Goal: Use online tool/utility: Utilize a website feature to perform a specific function

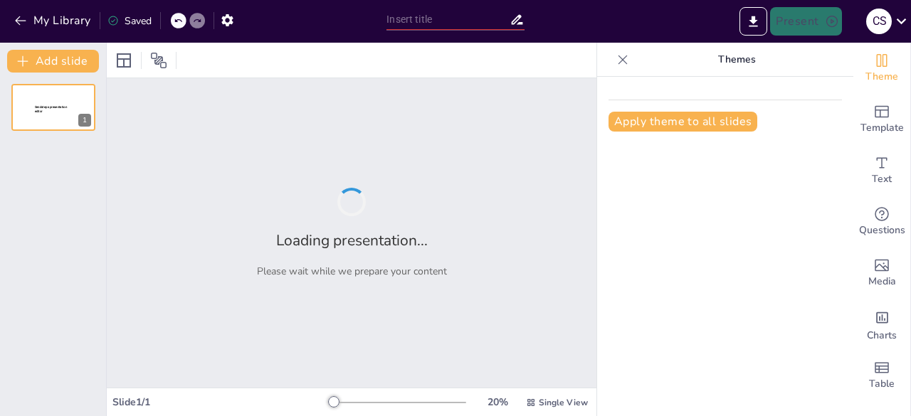
type input "Imported SISTEMA NERVIOSO [Autoguardado].pptx"
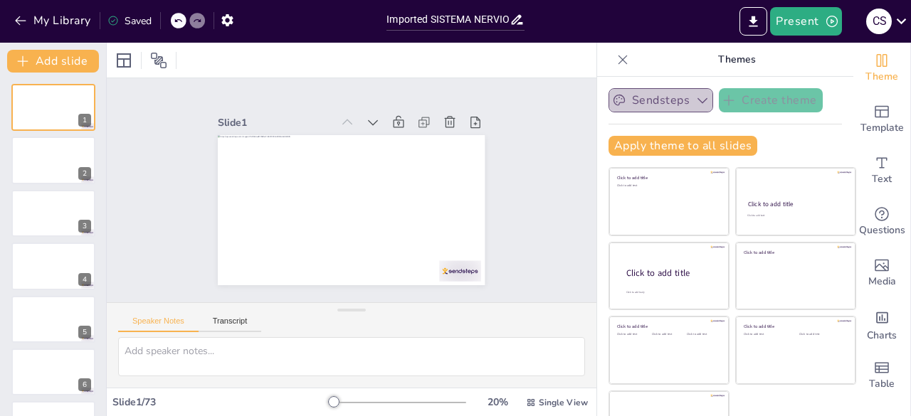
click at [658, 100] on button "Sendsteps" at bounding box center [660, 100] width 105 height 24
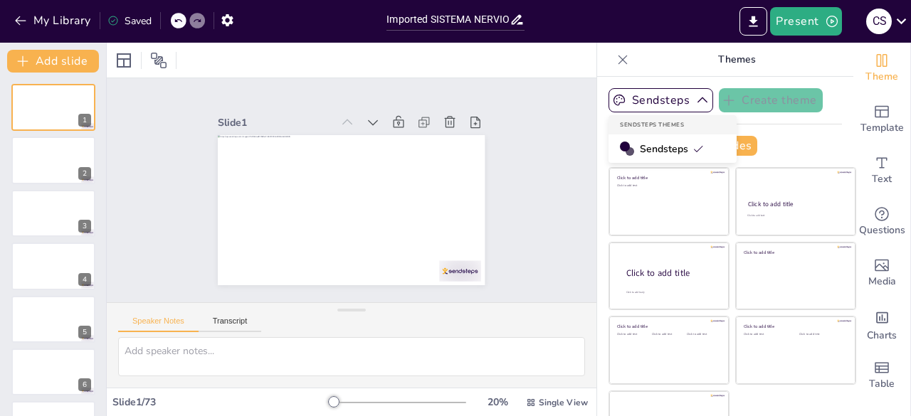
click at [655, 152] on span "Sendsteps" at bounding box center [672, 149] width 64 height 14
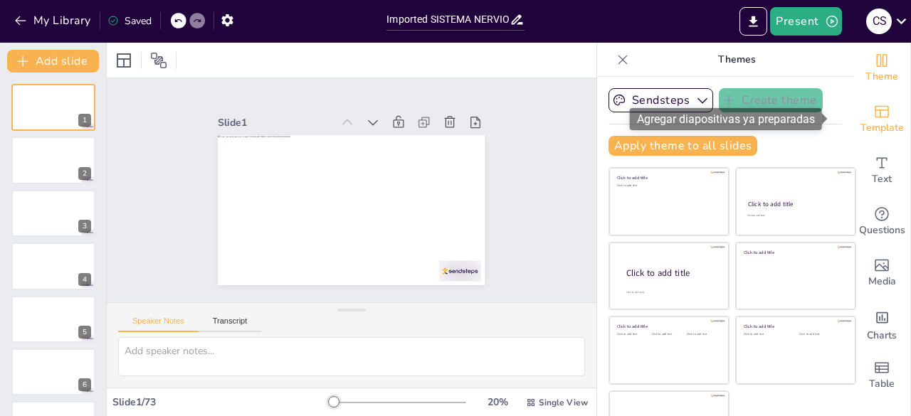
click at [860, 125] on span "Template" at bounding box center [881, 128] width 43 height 16
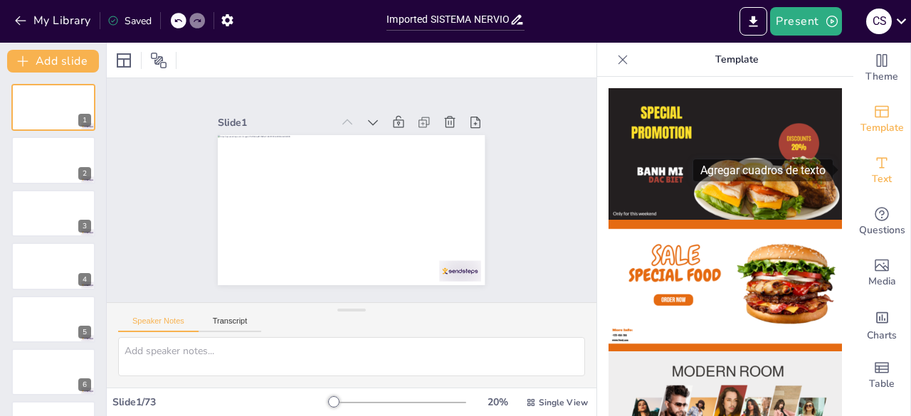
click at [872, 181] on span "Text" at bounding box center [882, 179] width 20 height 16
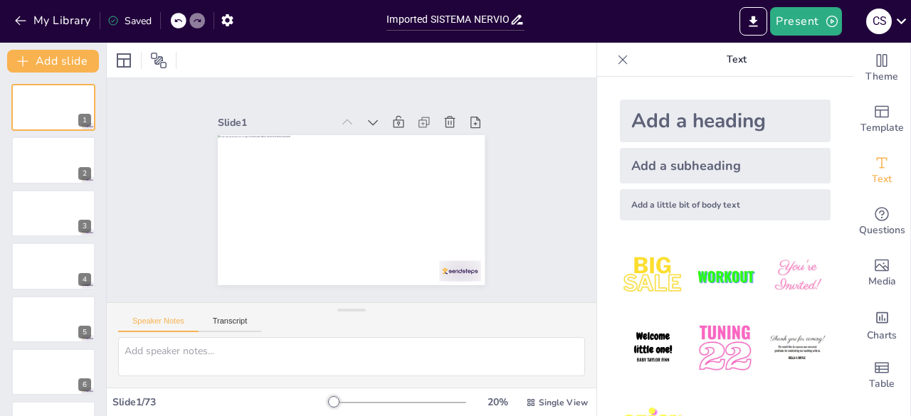
click at [642, 271] on img at bounding box center [653, 276] width 66 height 66
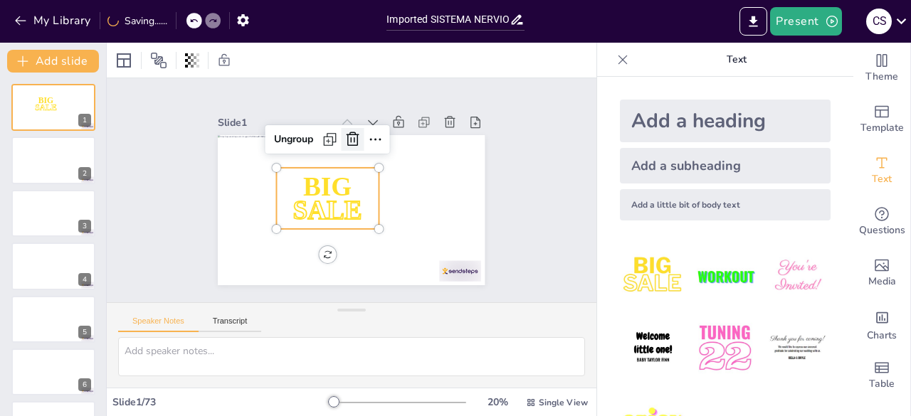
click at [340, 231] on icon at bounding box center [344, 240] width 19 height 19
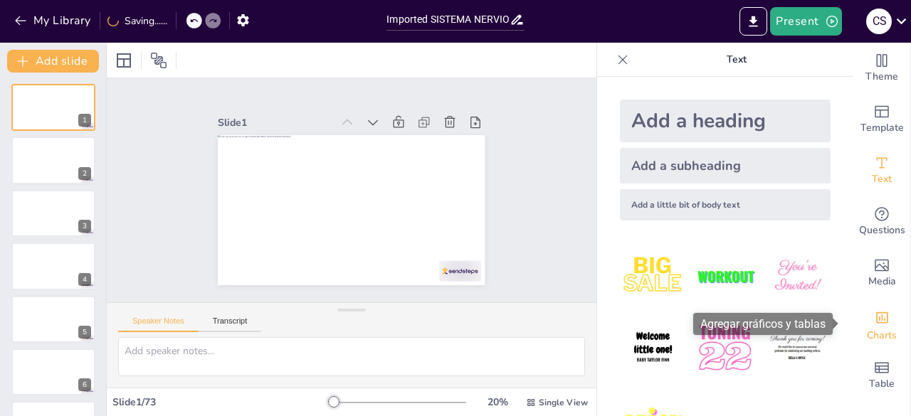
click at [862, 322] on div "Charts" at bounding box center [881, 324] width 57 height 51
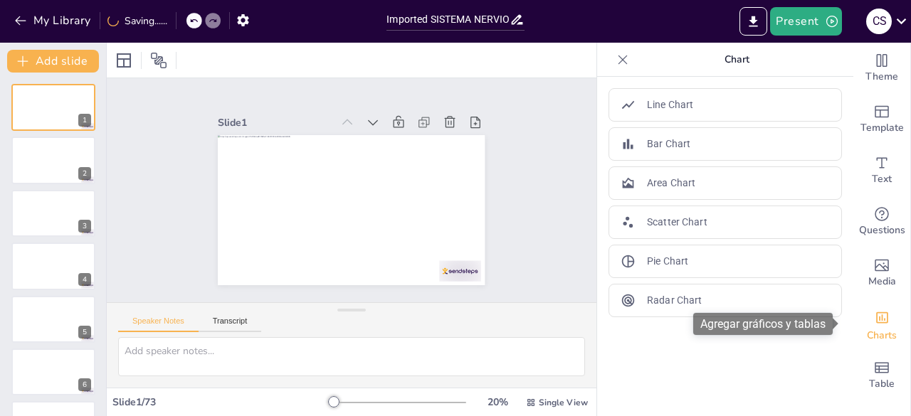
click at [862, 322] on div "Charts" at bounding box center [881, 324] width 57 height 51
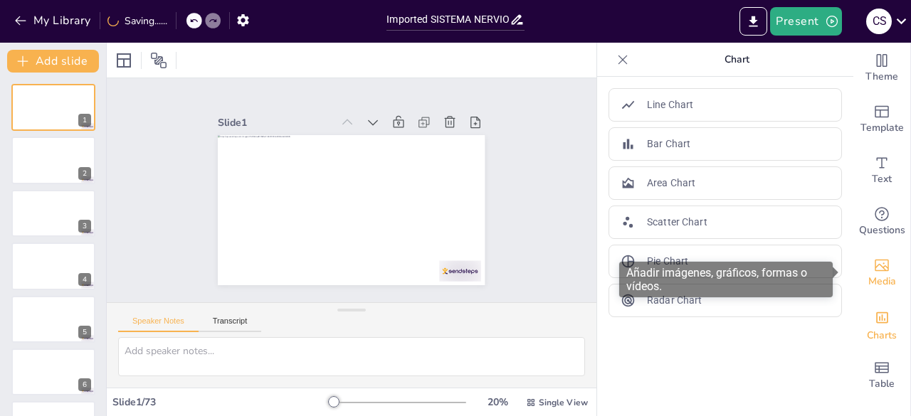
click at [873, 269] on icon "Add images, graphics, shapes or video" at bounding box center [881, 265] width 17 height 17
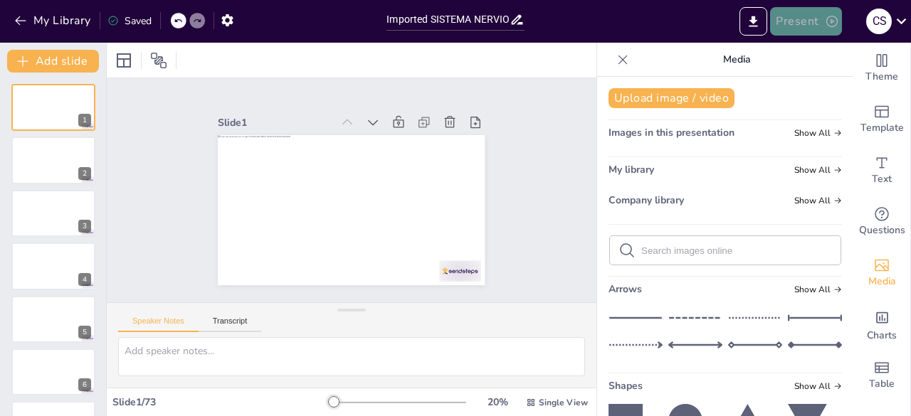
click at [815, 22] on button "Present" at bounding box center [805, 21] width 71 height 28
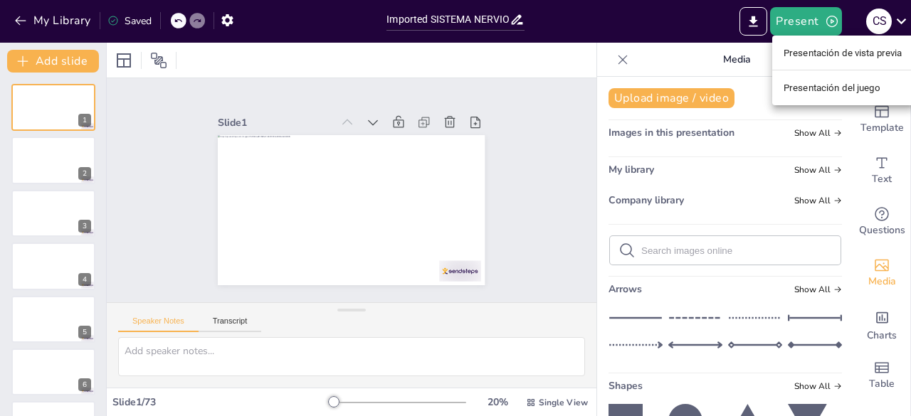
click at [753, 24] on div at bounding box center [455, 208] width 911 height 416
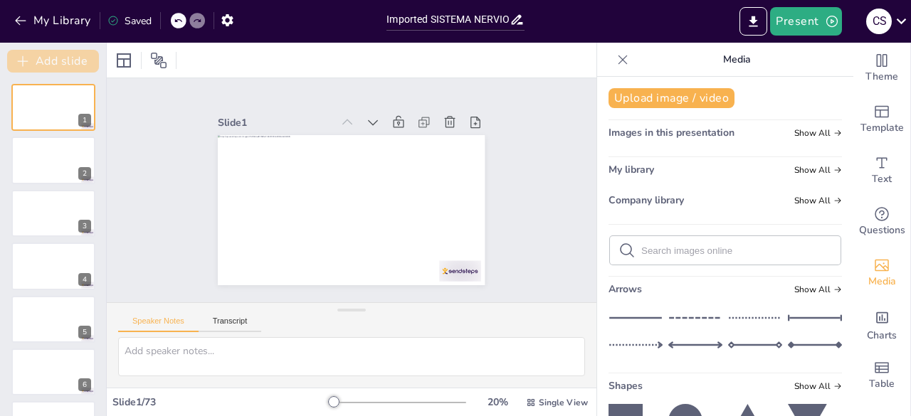
click at [61, 60] on button "Add slide" at bounding box center [53, 61] width 92 height 23
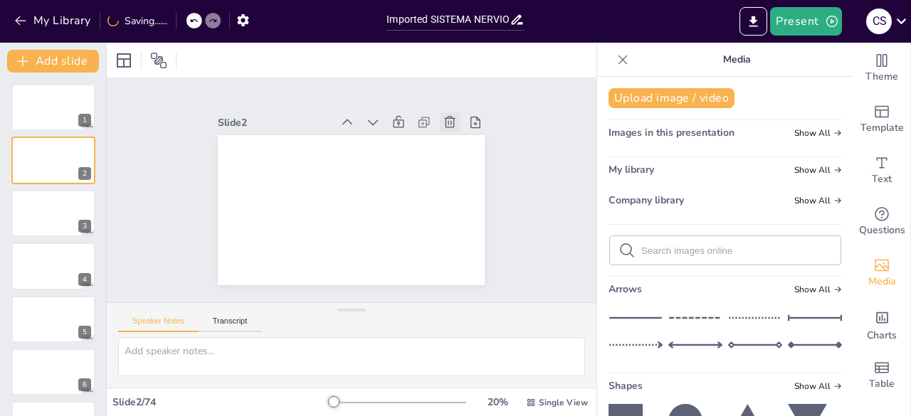
click at [444, 116] on icon at bounding box center [449, 121] width 11 height 11
click at [647, 132] on span "Images in this presentation" at bounding box center [671, 133] width 126 height 14
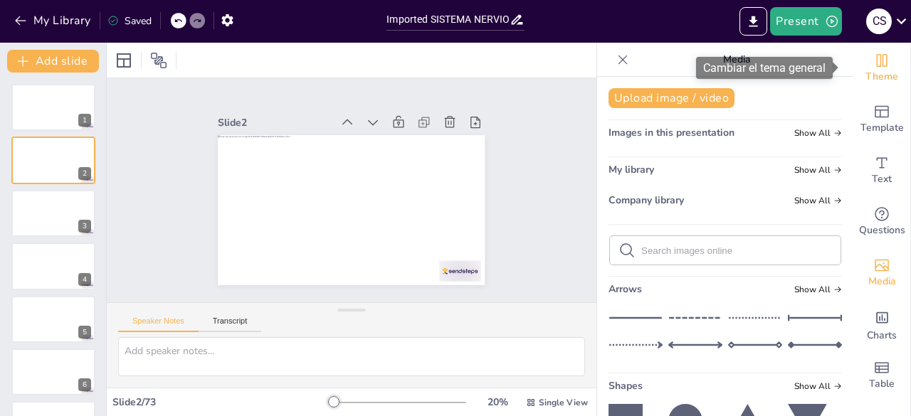
click at [870, 75] on span "Theme" at bounding box center [881, 77] width 33 height 16
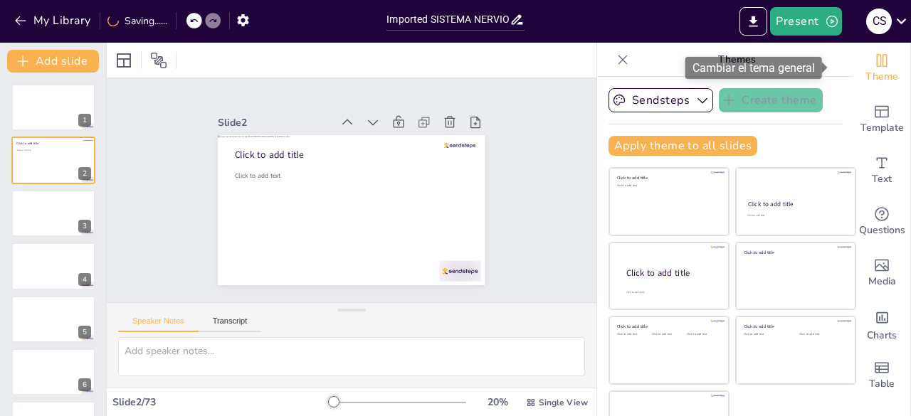
click at [870, 75] on span "Theme" at bounding box center [881, 77] width 33 height 16
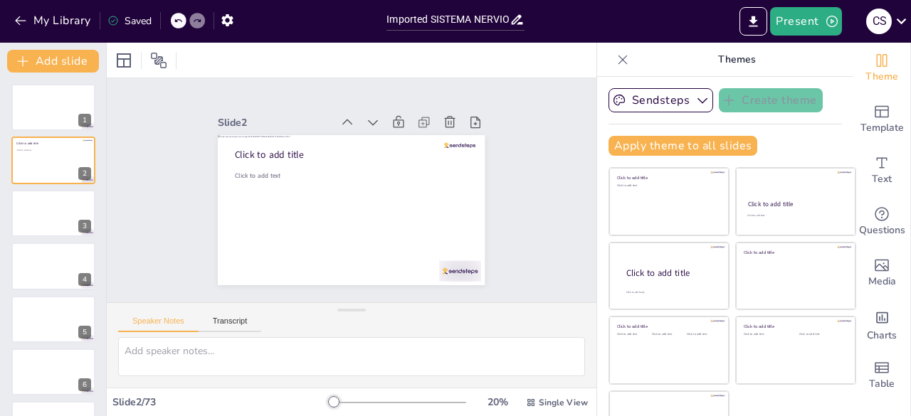
scroll to position [40, 0]
